Goal: Browse casually

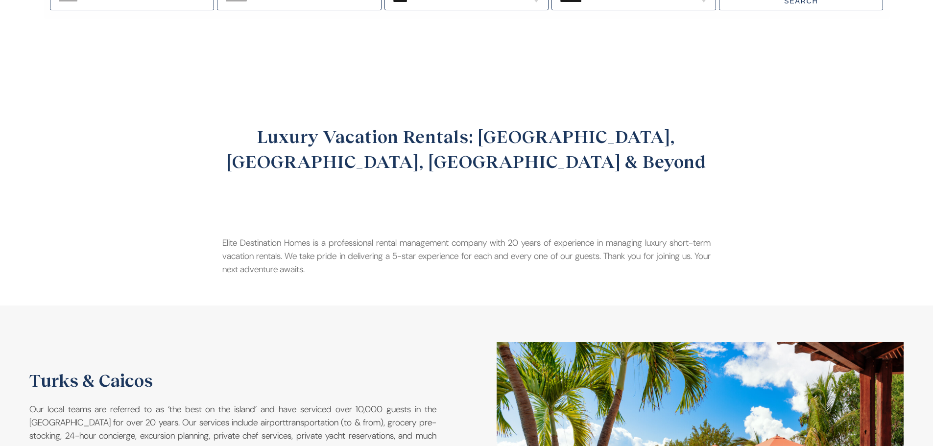
scroll to position [294, 0]
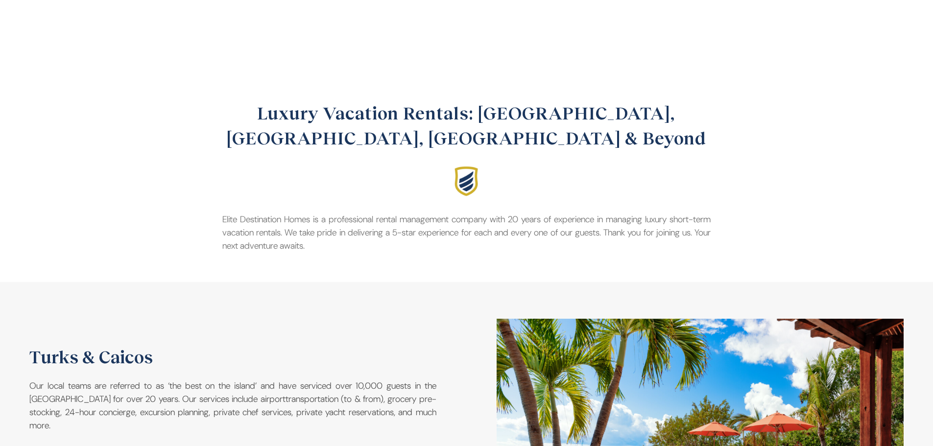
click at [753, 204] on div "Luxury Vacation Rentals: [GEOGRAPHIC_DATA], [GEOGRAPHIC_DATA], [GEOGRAPHIC_DATA…" at bounding box center [467, 181] width 940 height 184
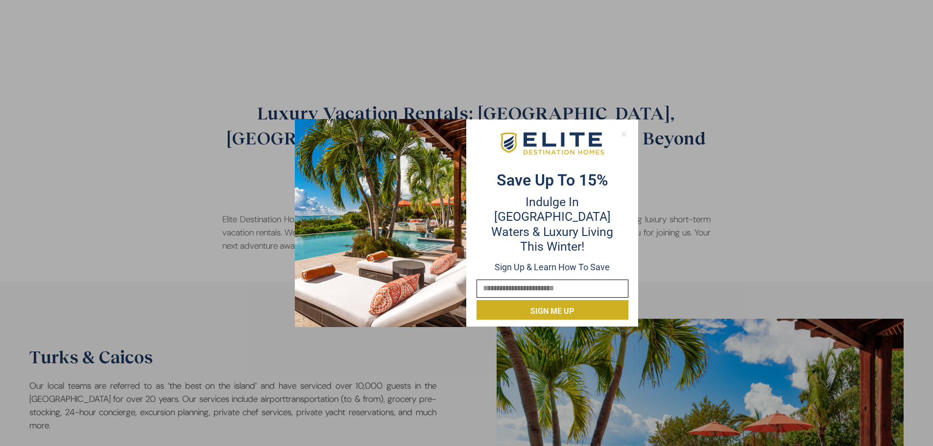
click at [622, 136] on icon at bounding box center [623, 133] width 5 height 5
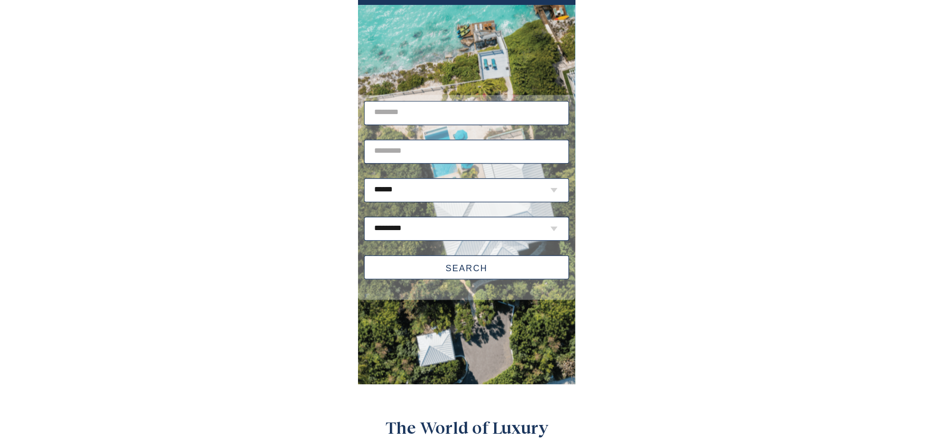
scroll to position [0, 0]
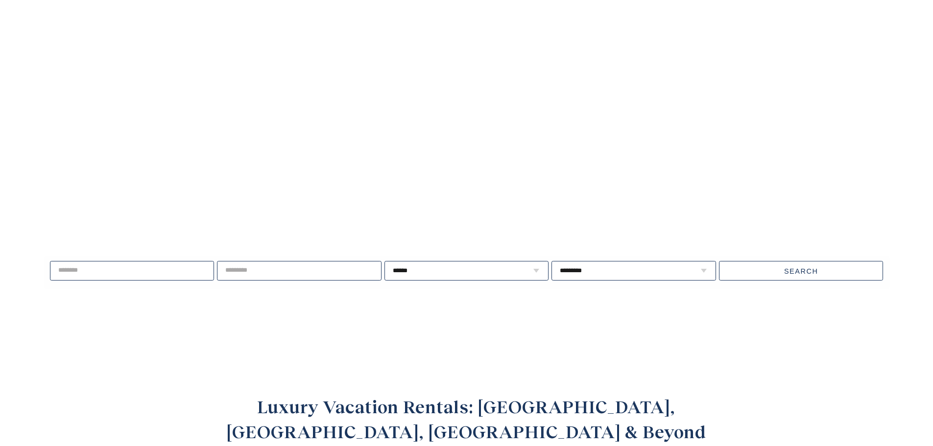
click at [689, 201] on video at bounding box center [466, 179] width 933 height 467
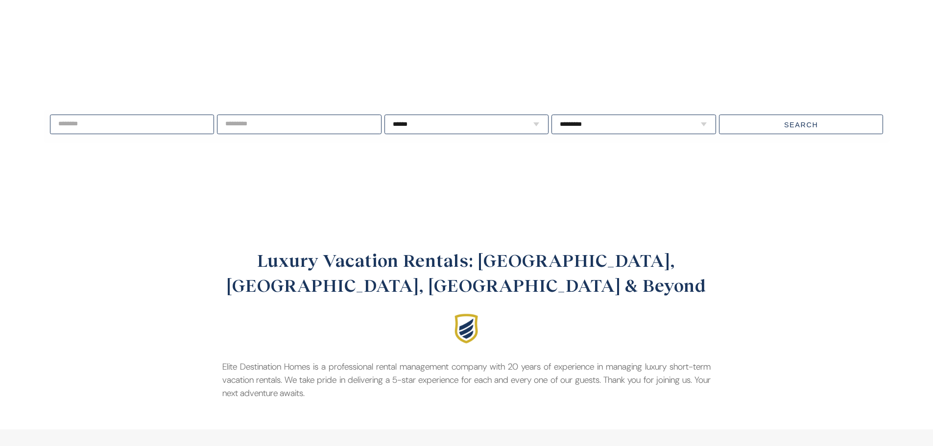
scroll to position [147, 0]
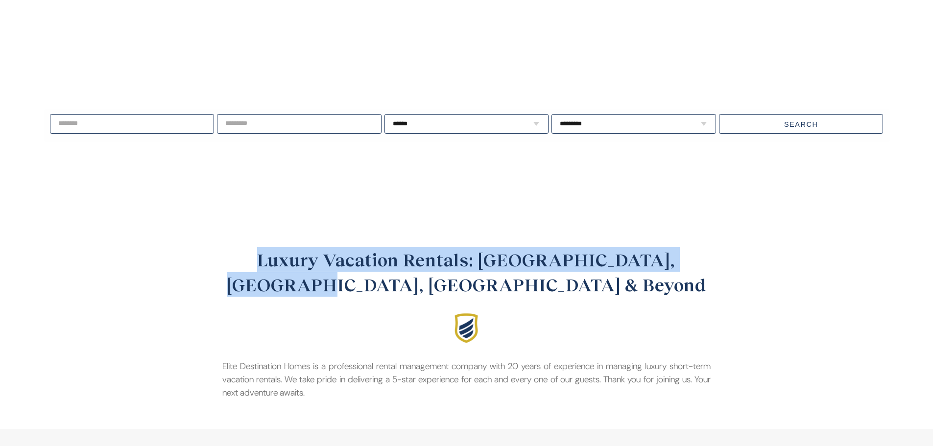
drag, startPoint x: 372, startPoint y: 260, endPoint x: 242, endPoint y: 246, distance: 130.5
click at [242, 246] on div "Luxury Vacation Rentals: [GEOGRAPHIC_DATA], [GEOGRAPHIC_DATA], [GEOGRAPHIC_DATA…" at bounding box center [466, 272] width 489 height 73
click at [308, 305] on div "Luxury Vacation Rentals: [GEOGRAPHIC_DATA], [GEOGRAPHIC_DATA], [GEOGRAPHIC_DATA…" at bounding box center [466, 272] width 489 height 73
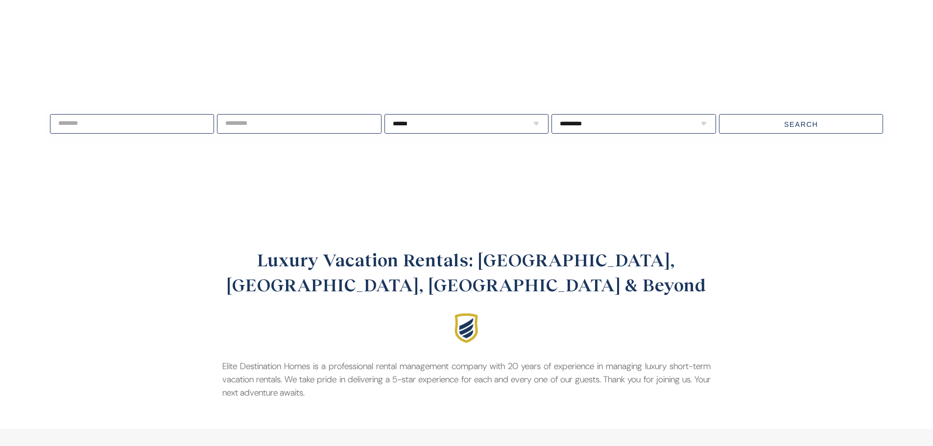
click at [436, 354] on div "Luxury Vacation Rentals: [GEOGRAPHIC_DATA], [GEOGRAPHIC_DATA], [GEOGRAPHIC_DATA…" at bounding box center [467, 323] width 528 height 174
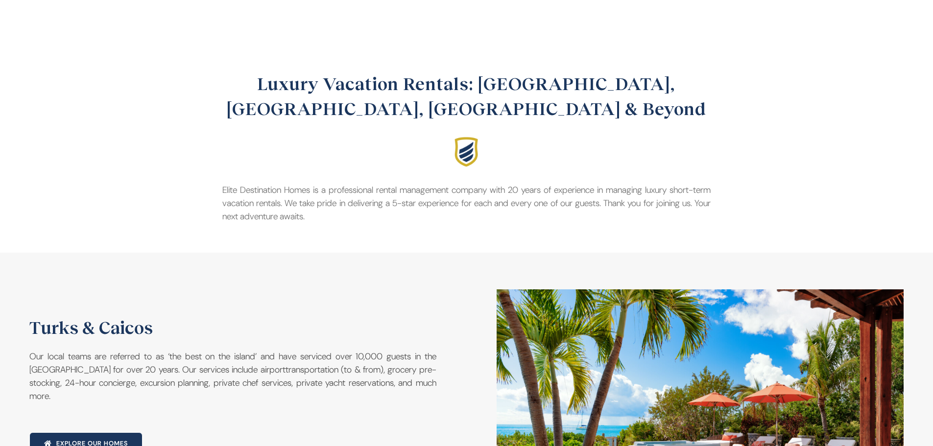
scroll to position [588, 0]
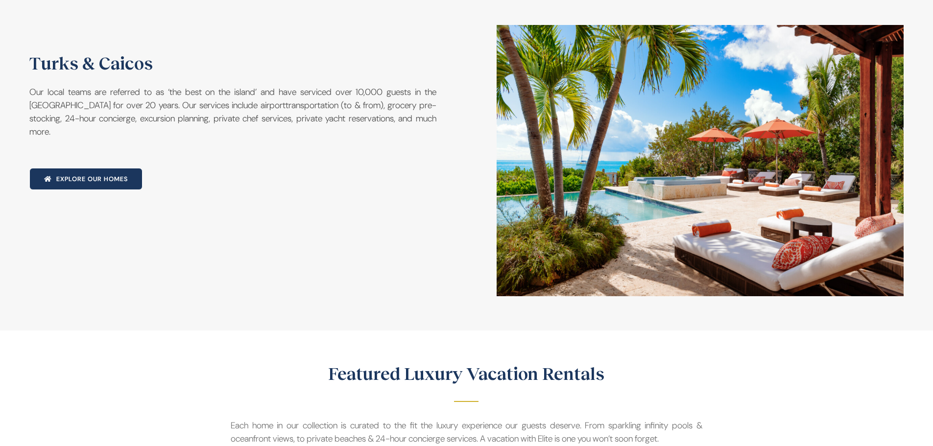
click at [792, 363] on div "Featured Luxury Vacation Rentals Each home in our collection is curated to the …" at bounding box center [466, 412] width 909 height 105
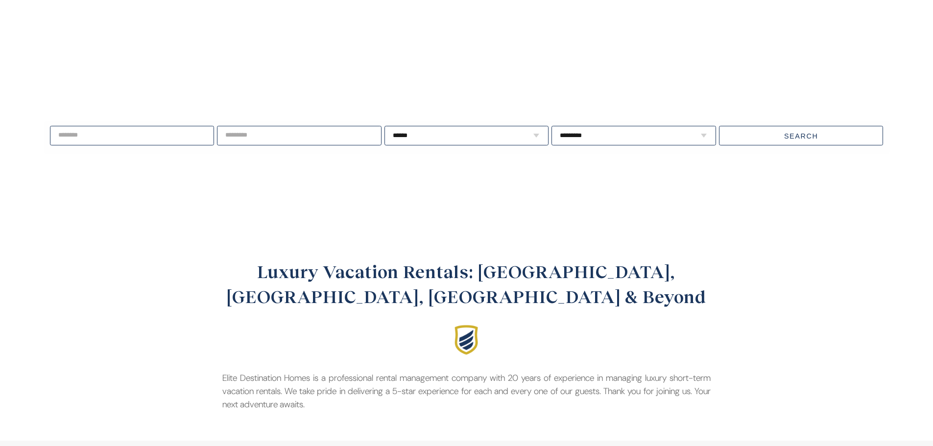
scroll to position [49, 0]
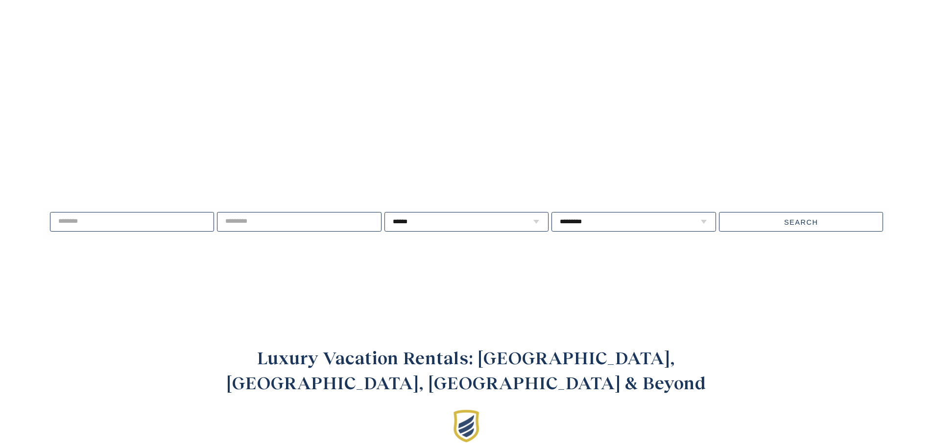
click at [471, 417] on img at bounding box center [466, 426] width 43 height 43
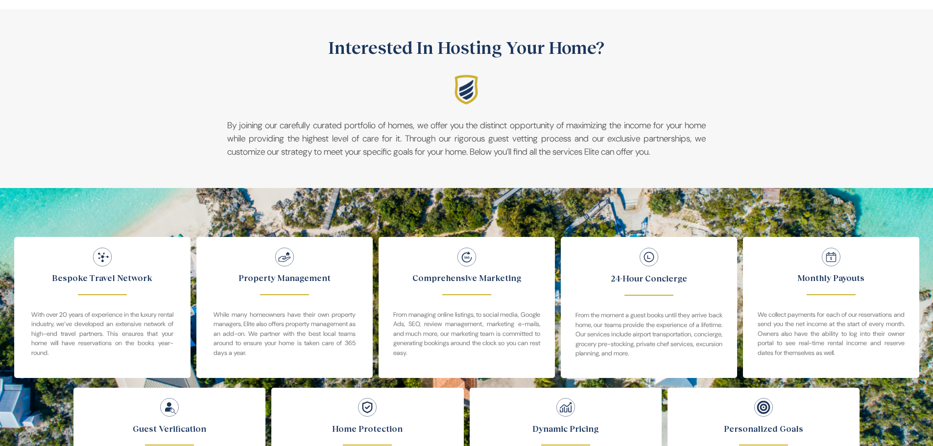
scroll to position [2106, 0]
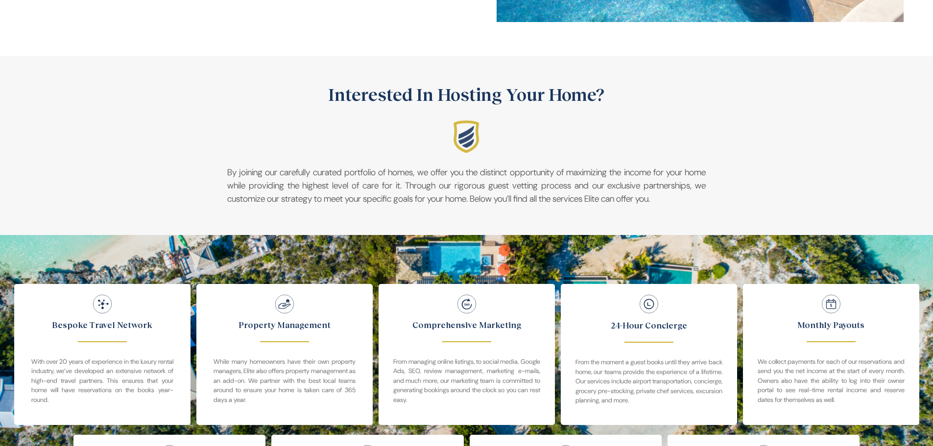
click at [471, 145] on img at bounding box center [466, 136] width 43 height 43
click at [512, 102] on p "Interested In Hosting Your Home?" at bounding box center [466, 94] width 479 height 26
click at [512, 101] on p "Interested In Hosting Your Home?" at bounding box center [466, 94] width 479 height 26
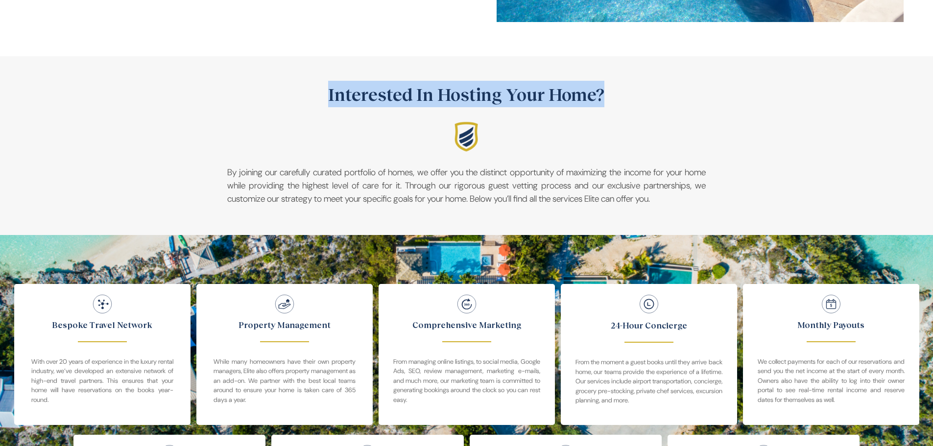
click at [512, 101] on p "Interested In Hosting Your Home?" at bounding box center [466, 94] width 479 height 26
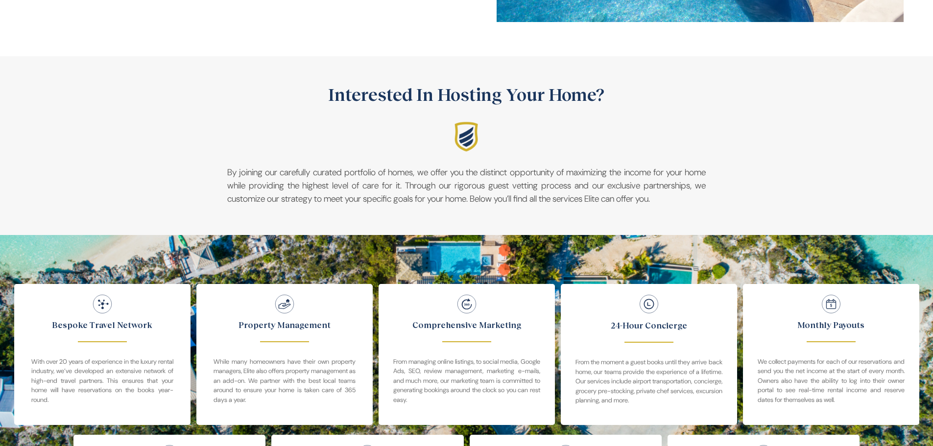
click at [671, 132] on div at bounding box center [466, 136] width 479 height 39
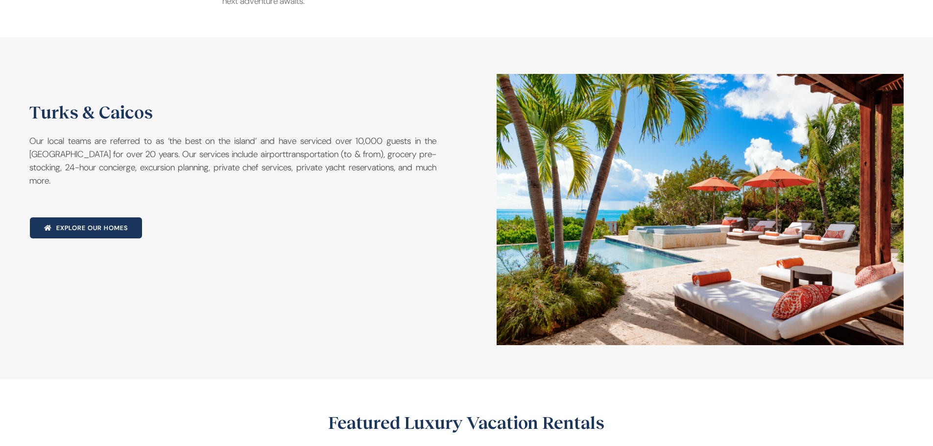
scroll to position [245, 0]
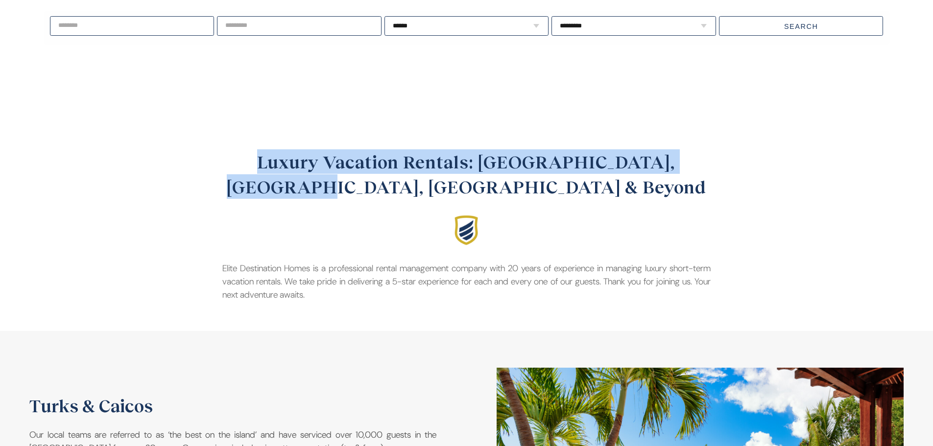
drag, startPoint x: 649, startPoint y: 181, endPoint x: 162, endPoint y: 138, distance: 489.3
click at [170, 136] on div "Luxury Vacation Rentals: [GEOGRAPHIC_DATA], [GEOGRAPHIC_DATA], [GEOGRAPHIC_DATA…" at bounding box center [466, 222] width 933 height 218
click at [125, 183] on div "Luxury Vacation Rentals: [GEOGRAPHIC_DATA], [GEOGRAPHIC_DATA], [GEOGRAPHIC_DATA…" at bounding box center [467, 230] width 940 height 184
click at [268, 197] on h1 "Luxury Vacation Rentals: [GEOGRAPHIC_DATA], [GEOGRAPHIC_DATA], [GEOGRAPHIC_DATA…" at bounding box center [466, 173] width 489 height 49
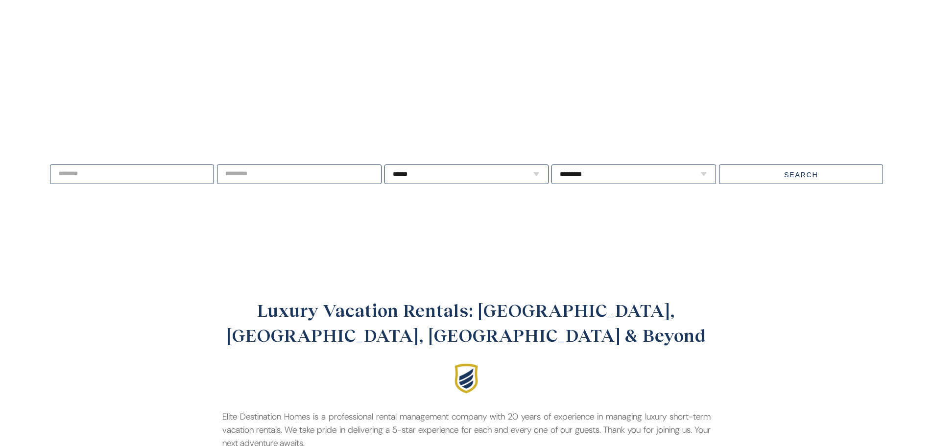
scroll to position [81, 0]
